Goal: Task Accomplishment & Management: Manage account settings

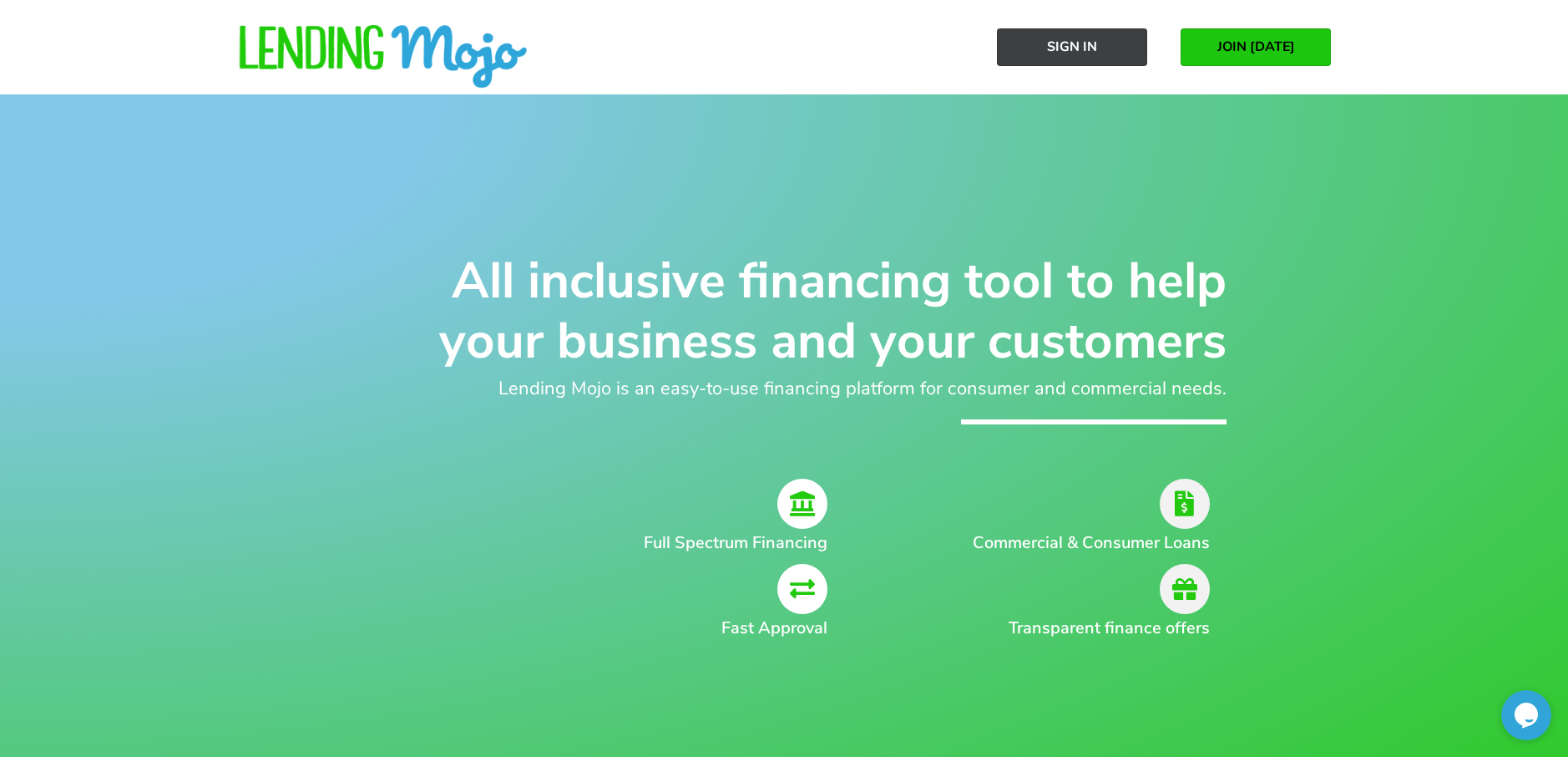
click at [1067, 43] on span "Sign In" at bounding box center [1071, 47] width 50 height 15
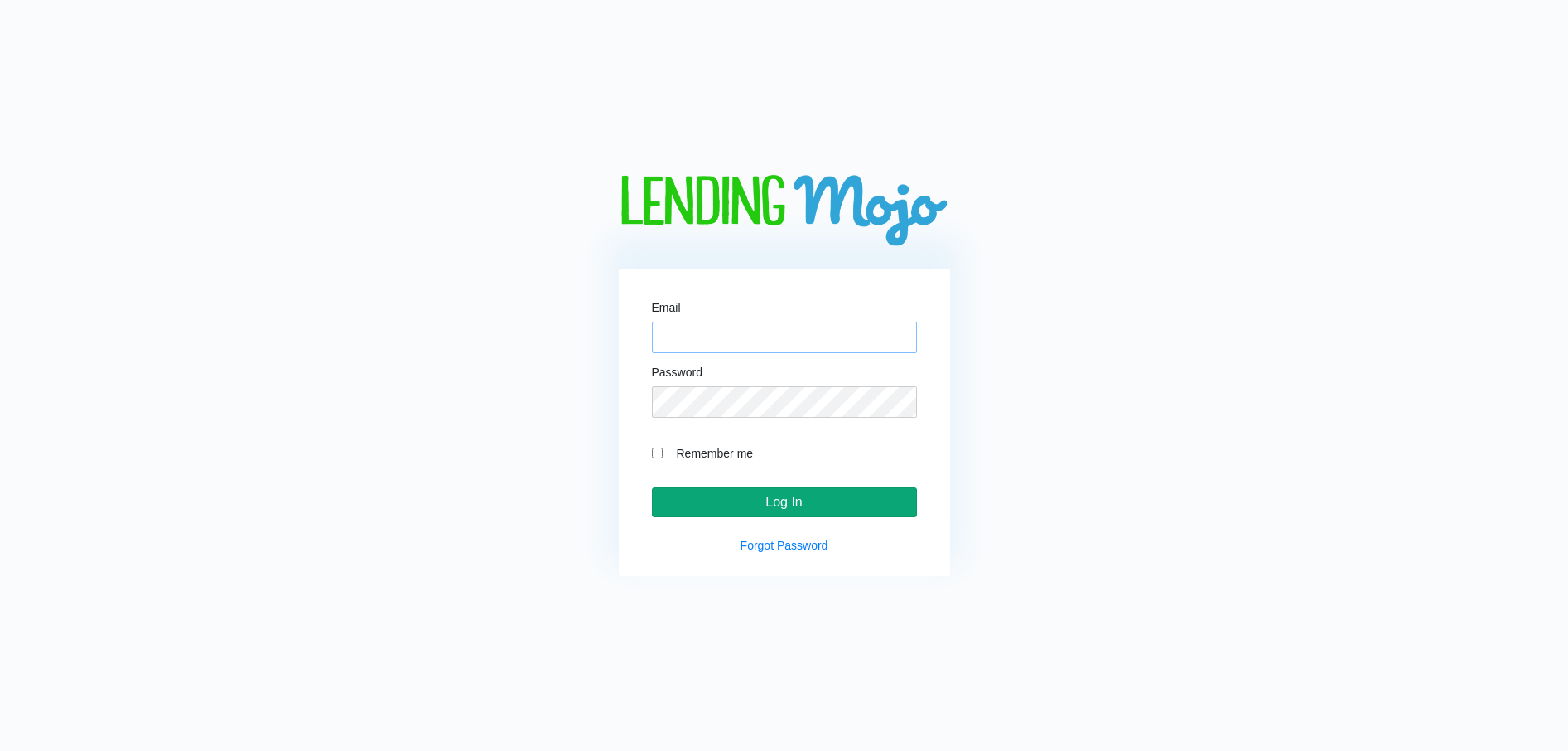
type input "[EMAIL_ADDRESS][DOMAIN_NAME]"
click at [790, 505] on input "Log In" at bounding box center [784, 501] width 265 height 29
